Goal: Information Seeking & Learning: Find specific fact

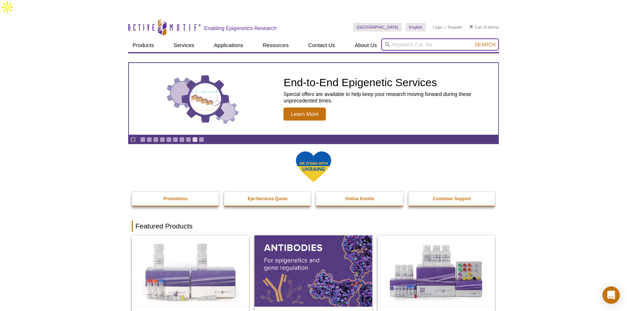
click at [397, 38] on input "search" at bounding box center [440, 44] width 118 height 12
click at [402, 38] on input "search" at bounding box center [440, 44] width 118 height 12
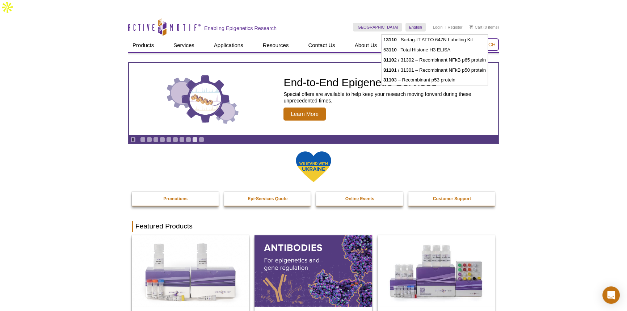
type input "31103"
click at [472, 41] on button "Search" at bounding box center [484, 44] width 25 height 7
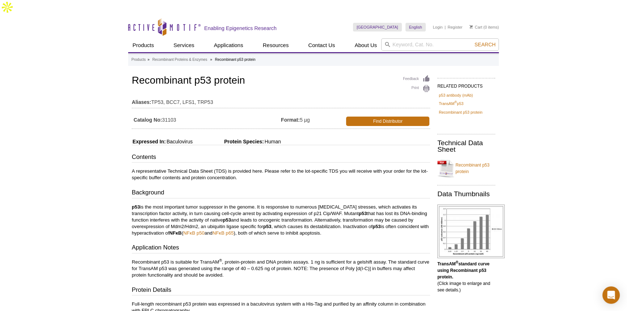
drag, startPoint x: 134, startPoint y: 104, endPoint x: 177, endPoint y: 103, distance: 42.4
click at [181, 112] on td "Catalog No: 31103" at bounding box center [206, 119] width 149 height 14
copy td "Catalog No: 31103"
click at [399, 38] on input "search" at bounding box center [440, 44] width 118 height 12
paste input "p53 Y220c"
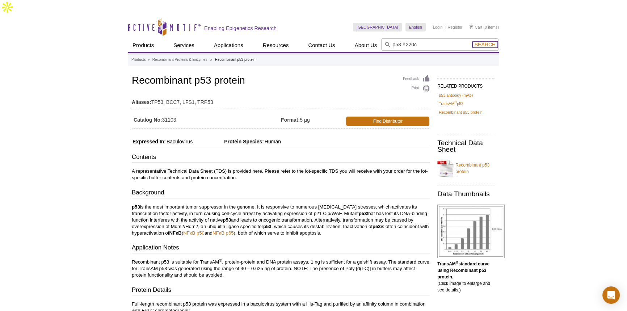
click at [487, 42] on span "Search" at bounding box center [484, 45] width 21 height 6
drag, startPoint x: 402, startPoint y: 28, endPoint x: 418, endPoint y: 29, distance: 15.2
click at [418, 38] on input "p53 Y220c" at bounding box center [440, 44] width 118 height 12
drag, startPoint x: 401, startPoint y: 27, endPoint x: 417, endPoint y: 29, distance: 16.1
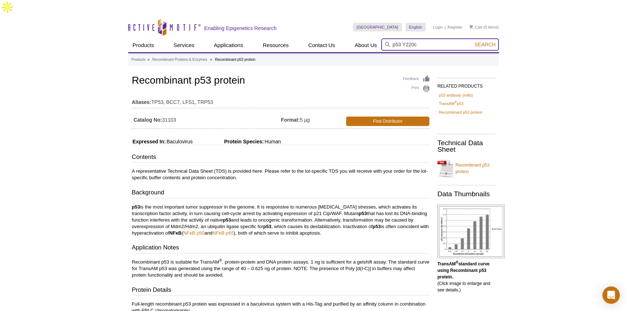
click at [417, 38] on input "p53 Y220c" at bounding box center [440, 44] width 118 height 12
type input "p53"
click at [487, 42] on span "Search" at bounding box center [484, 45] width 21 height 6
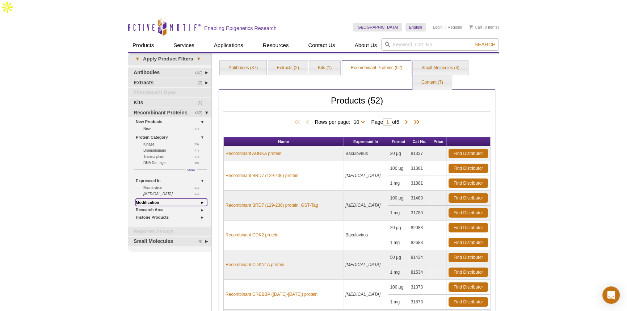
click at [145, 199] on link "Modification" at bounding box center [171, 203] width 71 height 8
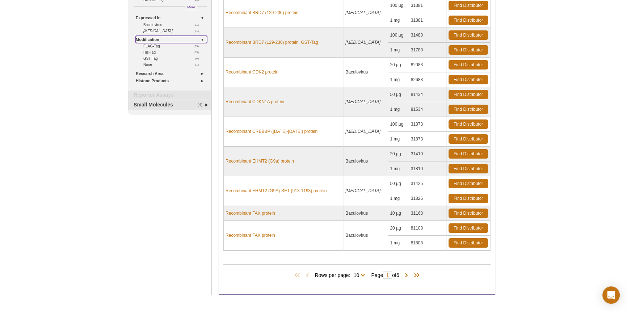
scroll to position [165, 0]
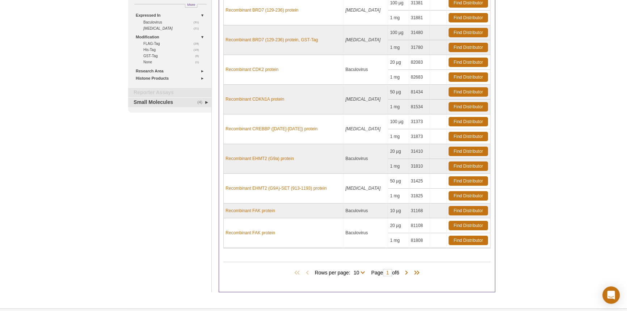
click at [361, 269] on span "Rows per page: 10 25 50 All 10" at bounding box center [340, 272] width 53 height 7
click at [361, 271] on select "10 25 50 All" at bounding box center [356, 274] width 12 height 7
click at [409, 269] on span at bounding box center [406, 272] width 7 height 7
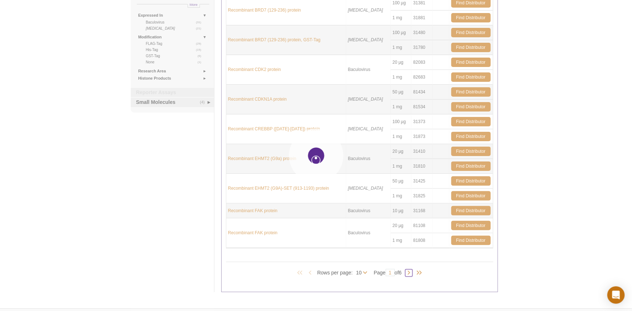
type input "2"
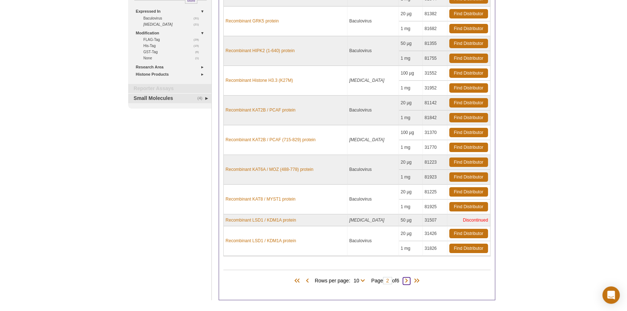
scroll to position [193, 0]
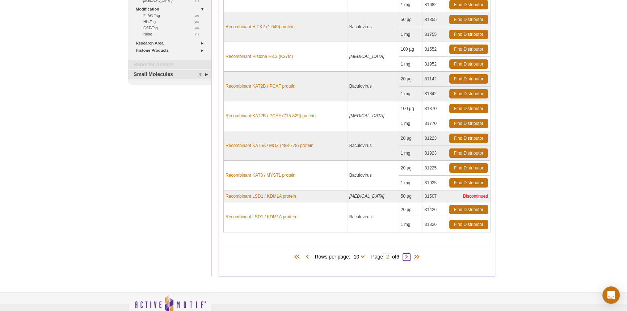
click at [409, 253] on span at bounding box center [406, 256] width 7 height 7
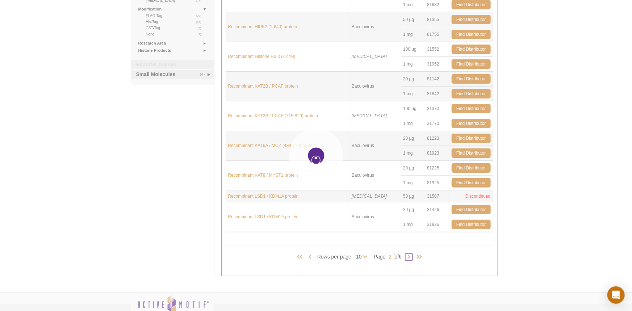
type input "3"
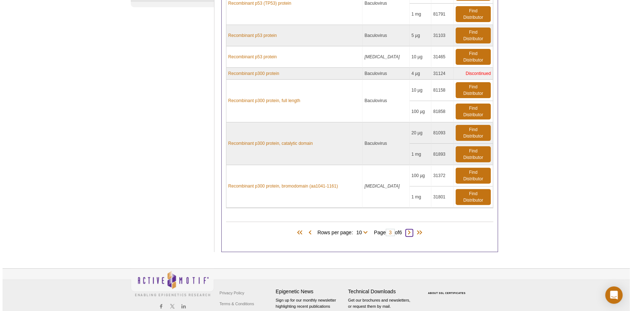
scroll to position [271, 0]
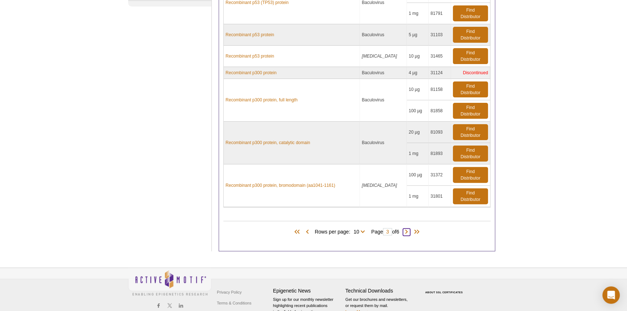
click at [409, 228] on span at bounding box center [406, 231] width 7 height 7
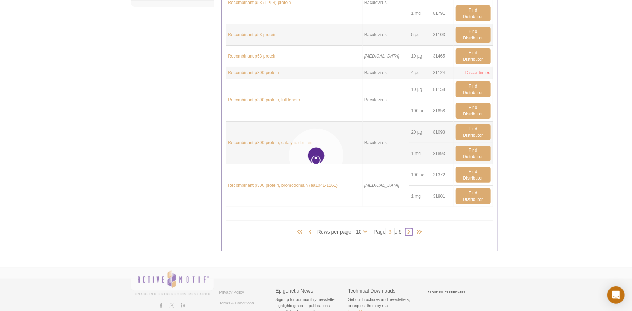
type input "4"
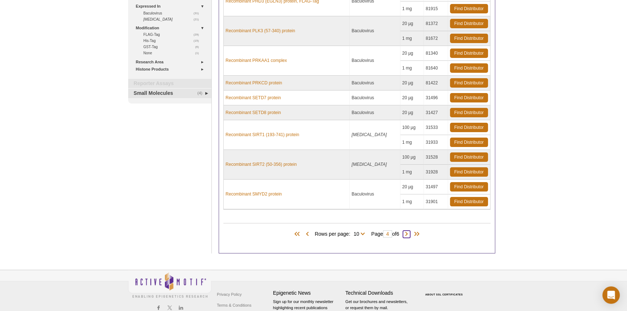
scroll to position [176, 0]
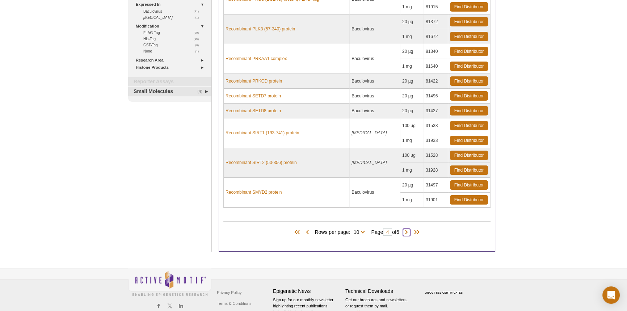
click at [410, 229] on span at bounding box center [406, 232] width 7 height 7
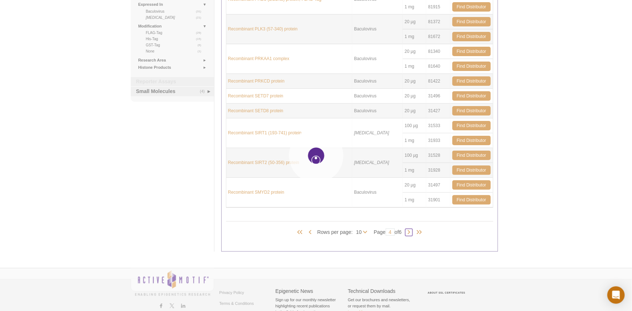
type input "5"
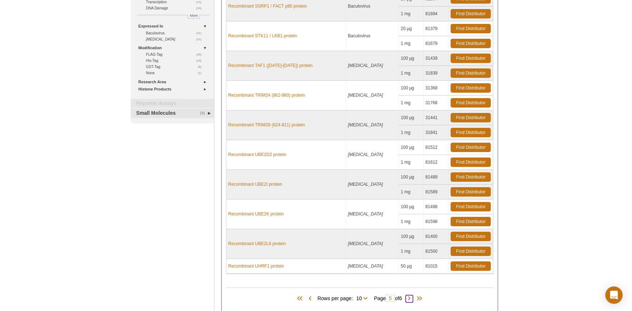
scroll to position [191, 0]
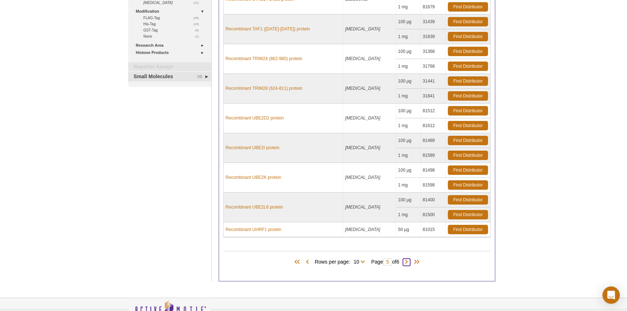
click at [408, 258] on span at bounding box center [406, 261] width 7 height 7
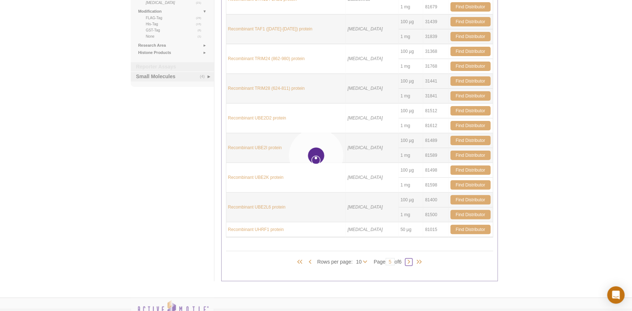
type input "6"
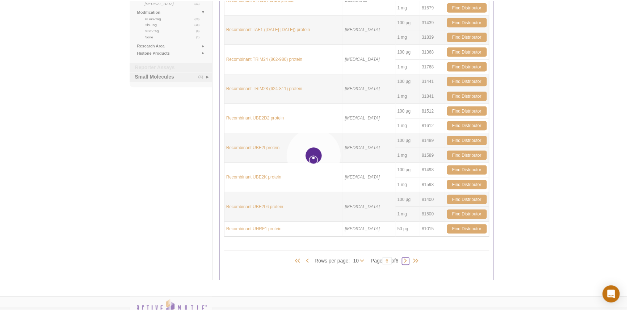
scroll to position [35, 0]
